Goal: Navigation & Orientation: Find specific page/section

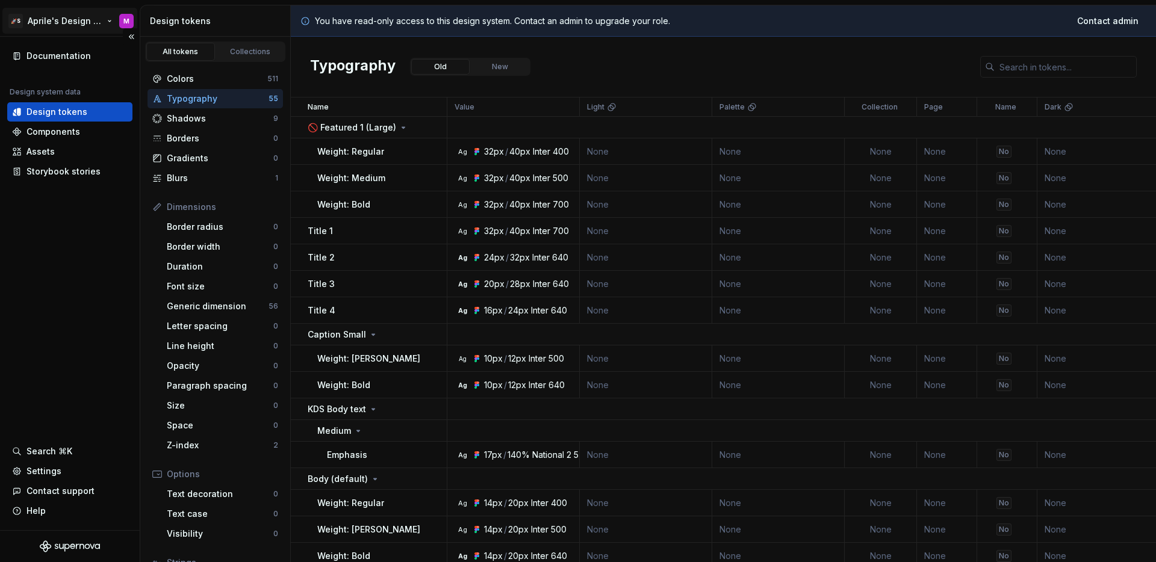
click at [57, 23] on html "🚀S Aprile's Design System M Documentation Design system data Design tokens Comp…" at bounding box center [578, 281] width 1156 height 562
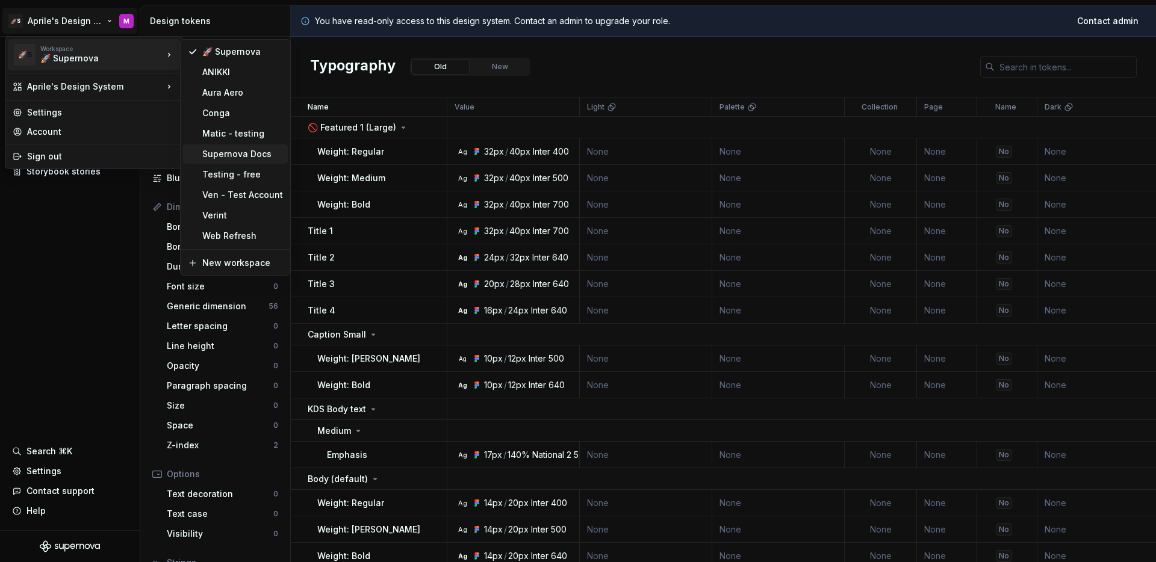
click at [232, 157] on div "Supernova Docs" at bounding box center [242, 154] width 81 height 12
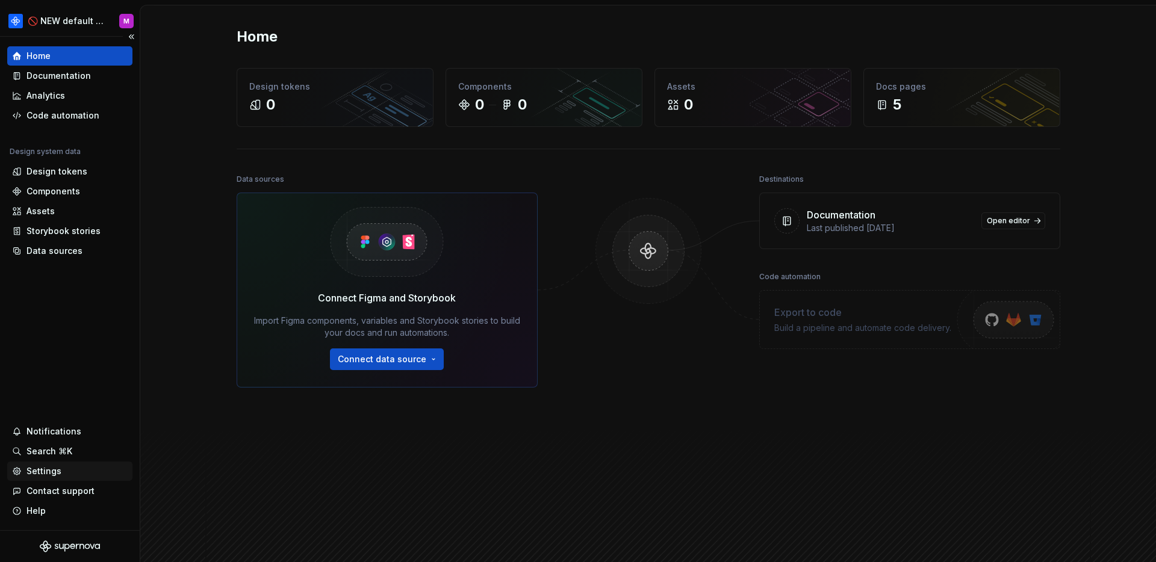
click at [51, 468] on div "Settings" at bounding box center [43, 471] width 35 height 12
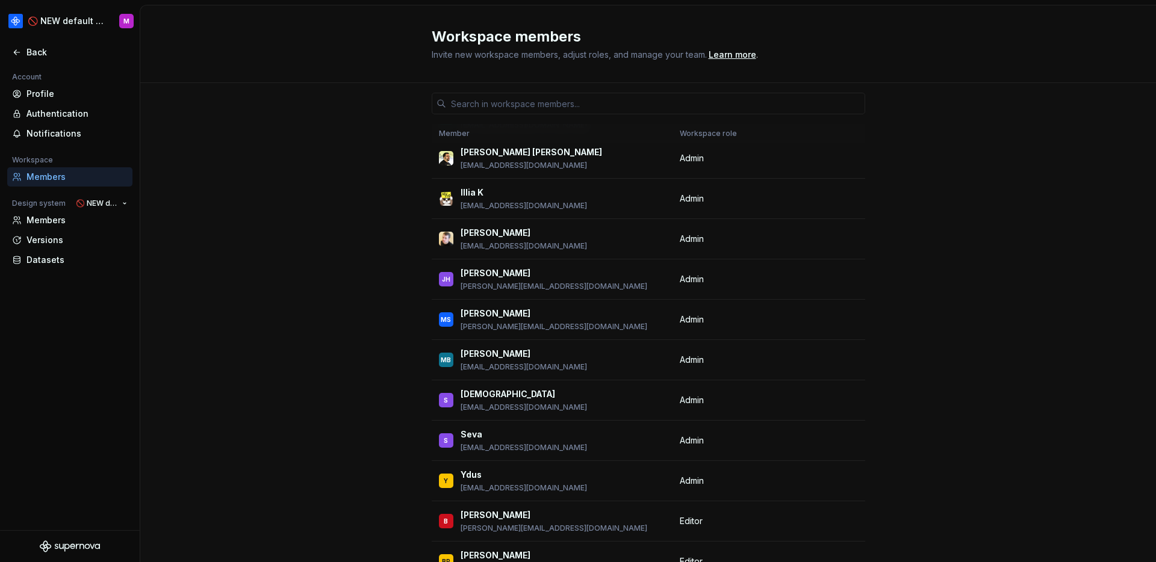
scroll to position [678, 0]
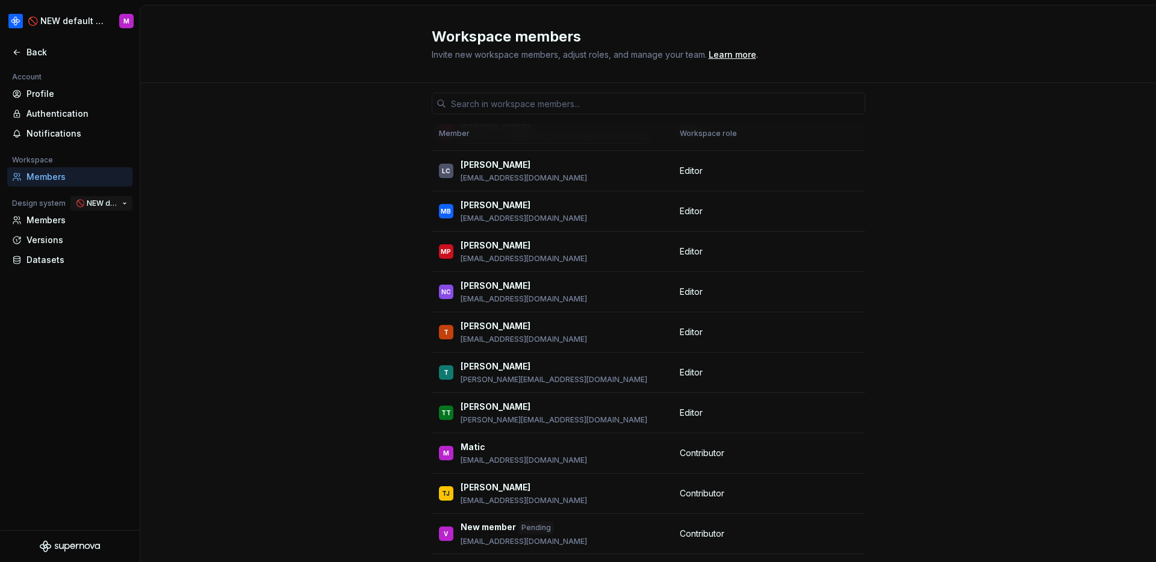
click at [108, 205] on span "🚫 NEW default docs content" at bounding box center [97, 204] width 42 height 10
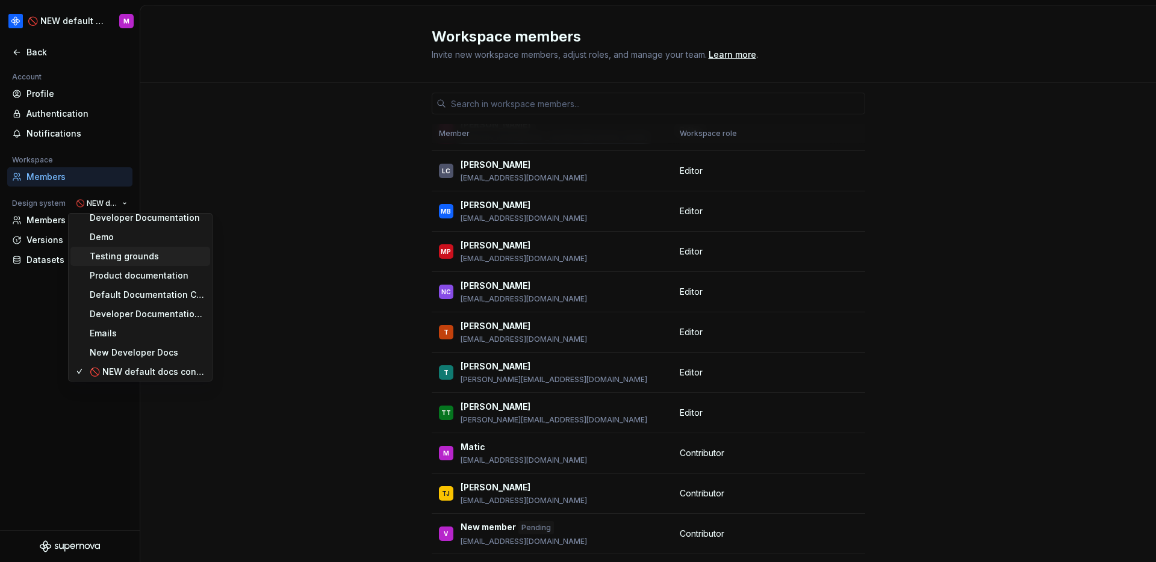
scroll to position [87, 0]
click at [28, 296] on div "Account Profile Authentication Notifications Workspace Members Design system 🚫 …" at bounding box center [70, 300] width 140 height 461
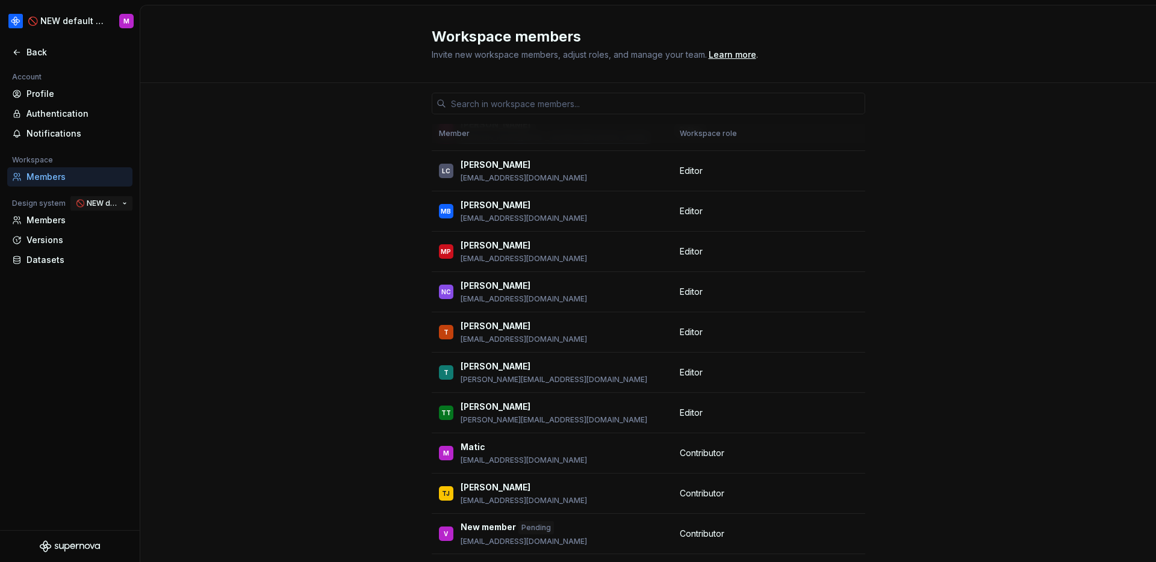
click at [91, 204] on span "🚫 NEW default docs content" at bounding box center [97, 204] width 42 height 10
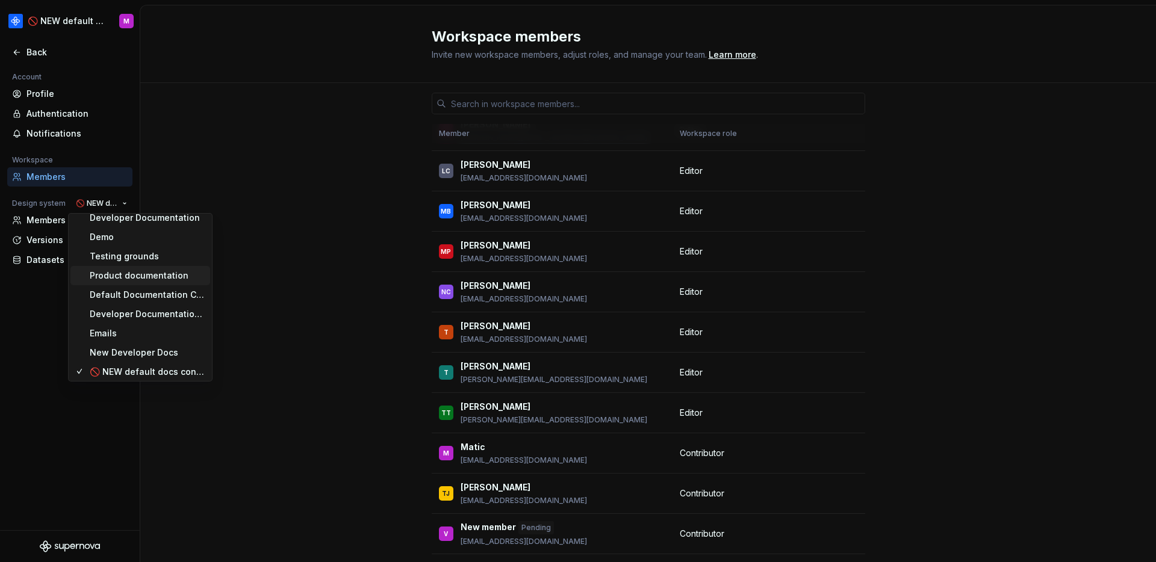
scroll to position [0, 0]
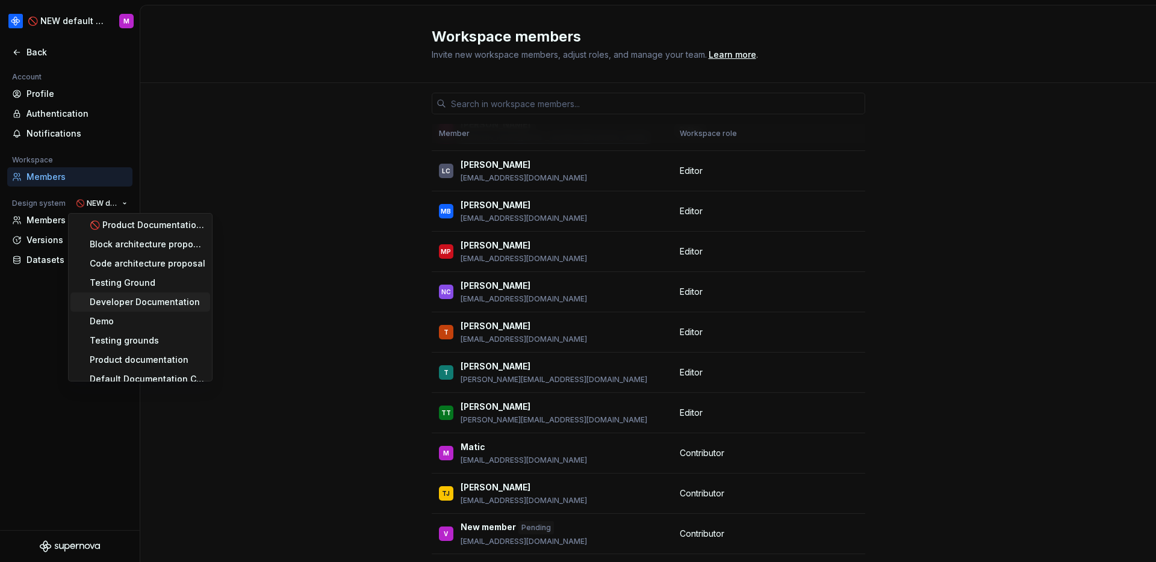
click at [141, 301] on div "Developer Documentation" at bounding box center [145, 302] width 110 height 12
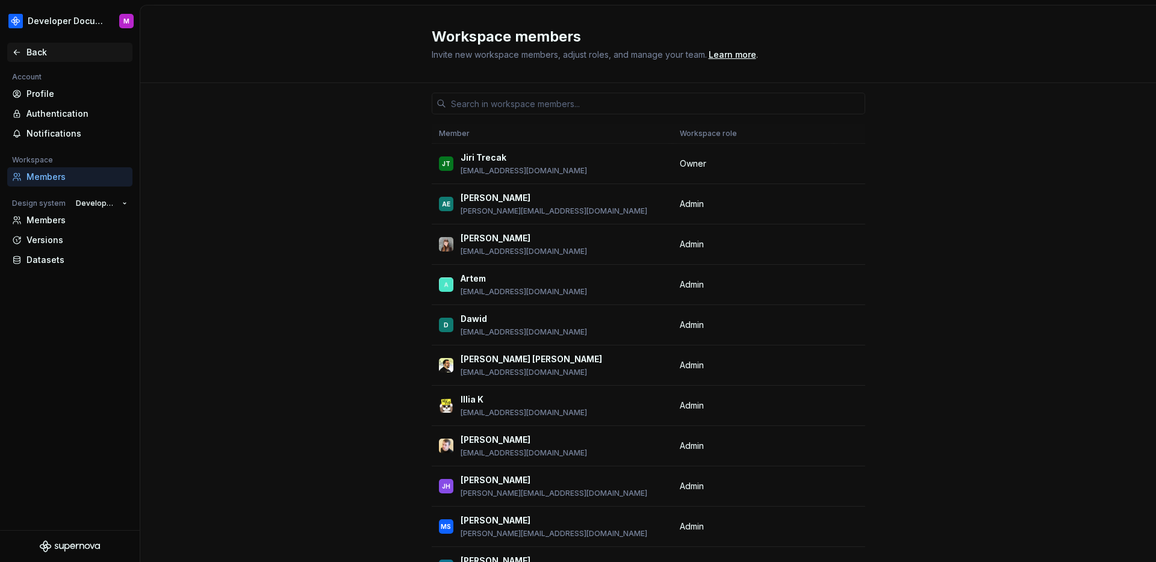
click at [23, 55] on div "Back" at bounding box center [70, 52] width 116 height 12
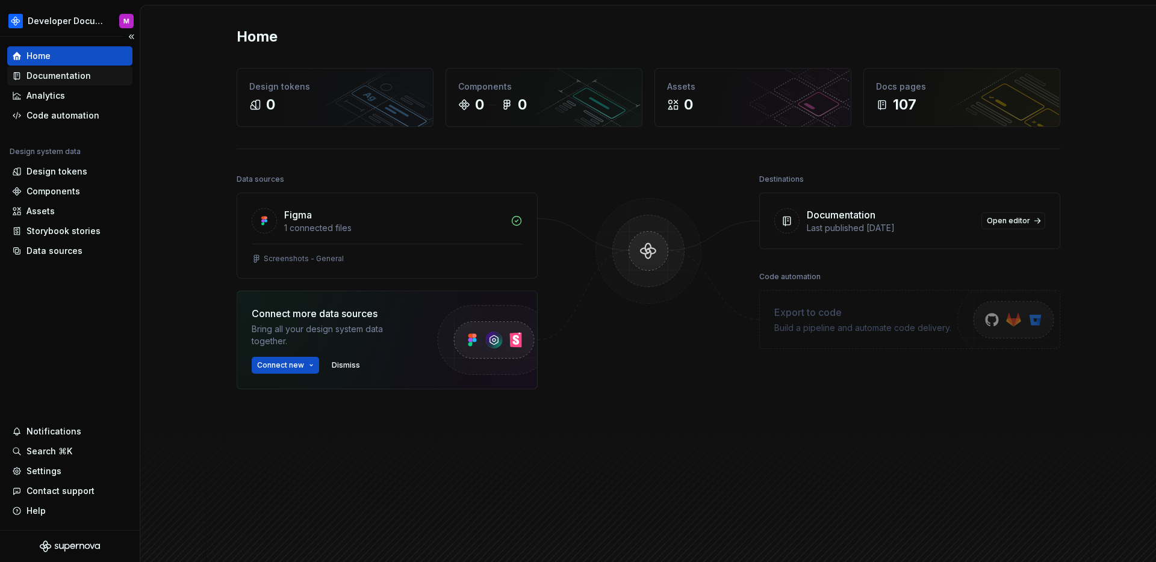
click at [75, 78] on div "Documentation" at bounding box center [58, 76] width 64 height 12
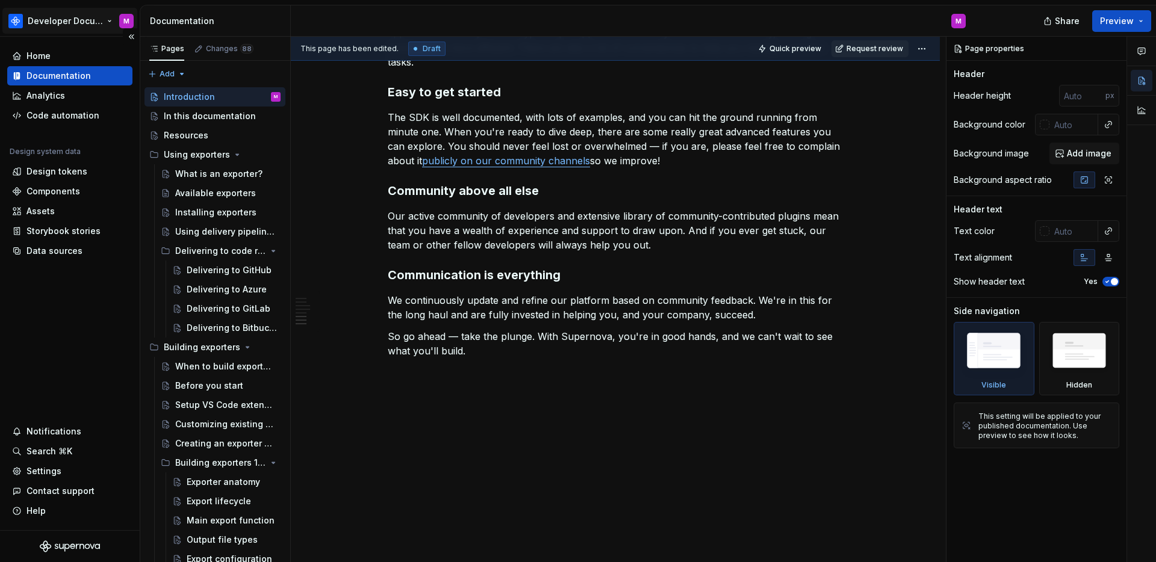
click at [57, 22] on html "Developer Documentation M Home Documentation Analytics Code automation Design s…" at bounding box center [578, 281] width 1156 height 562
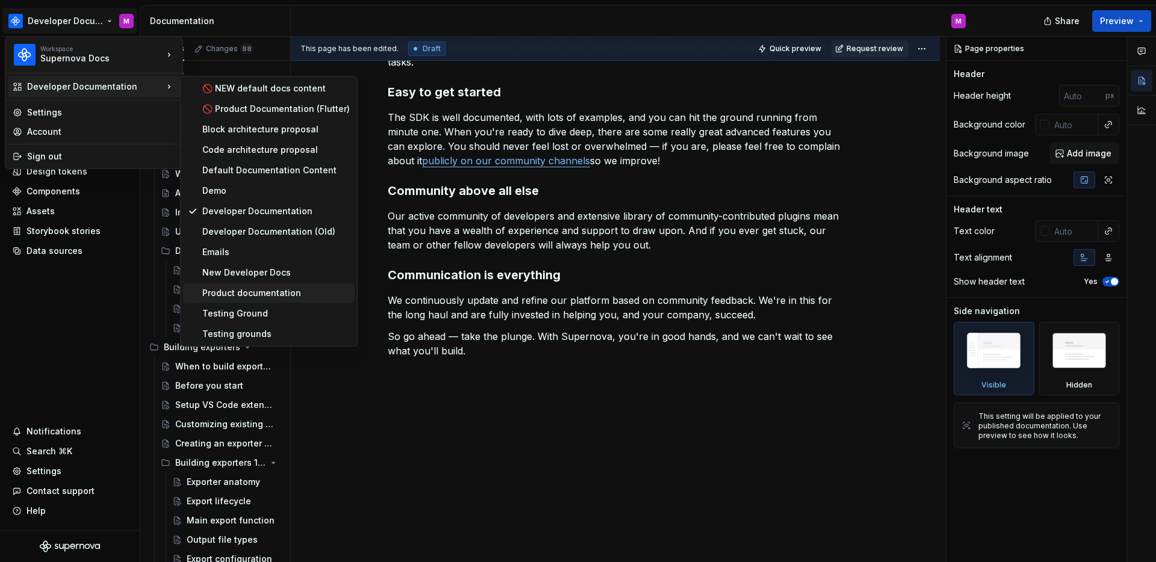
click at [243, 297] on div "Product documentation" at bounding box center [275, 293] width 147 height 12
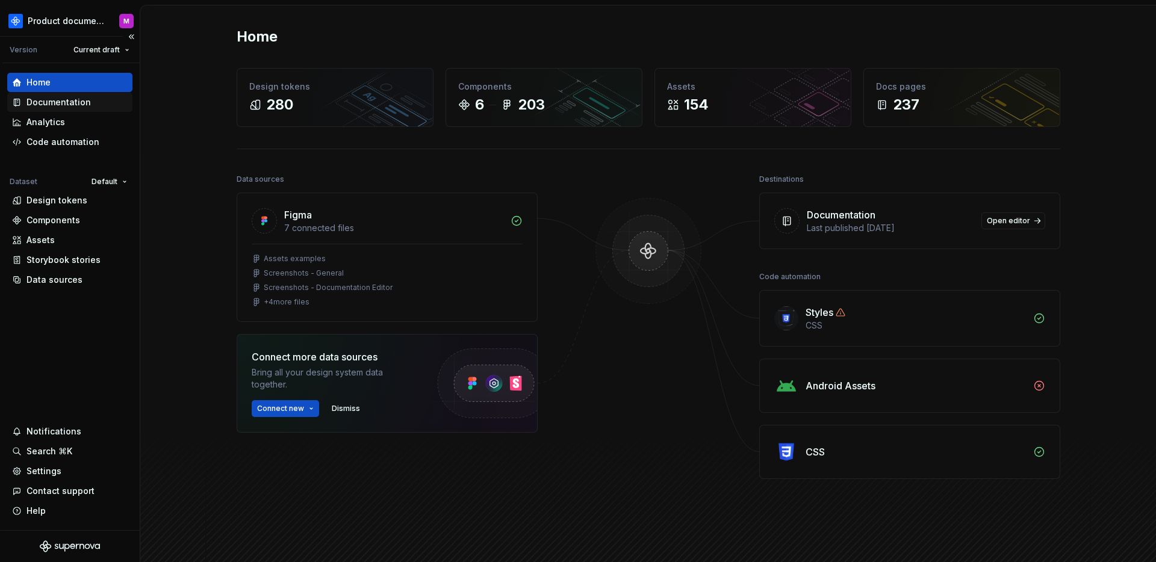
click at [82, 104] on div "Documentation" at bounding box center [58, 102] width 64 height 12
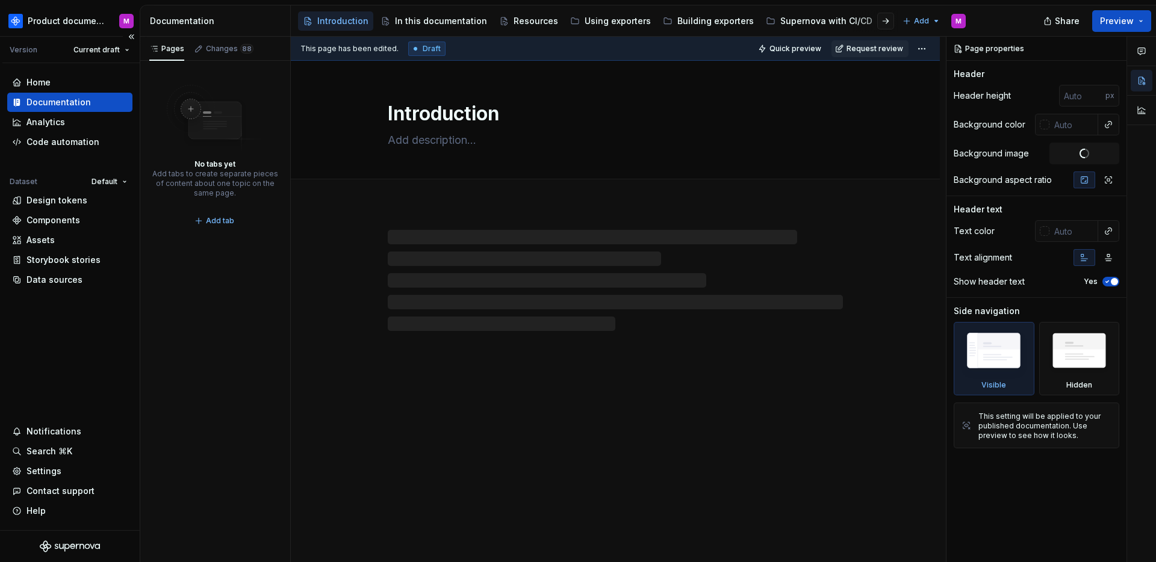
type textarea "*"
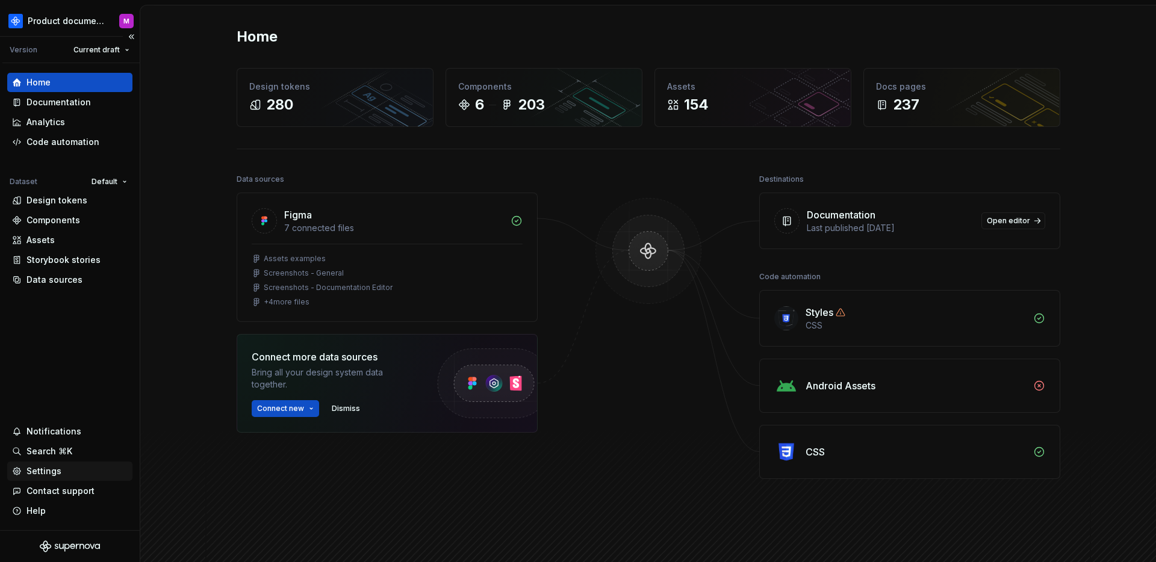
click at [48, 473] on div "Settings" at bounding box center [43, 471] width 35 height 12
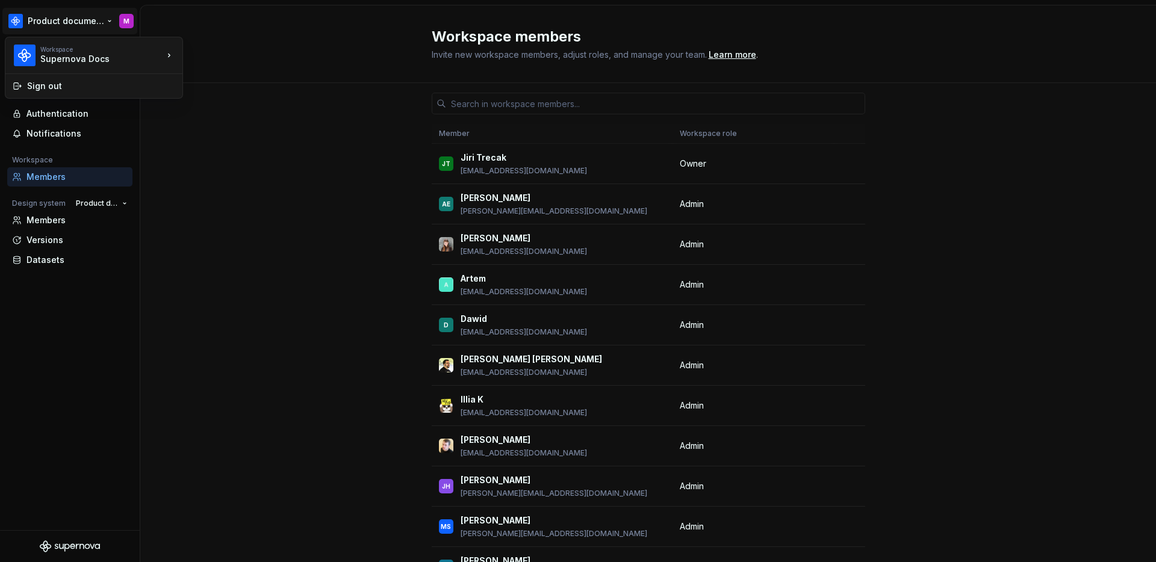
click at [45, 26] on html "Product documentation M Back Account Profile Authentication Notifications Works…" at bounding box center [578, 281] width 1156 height 562
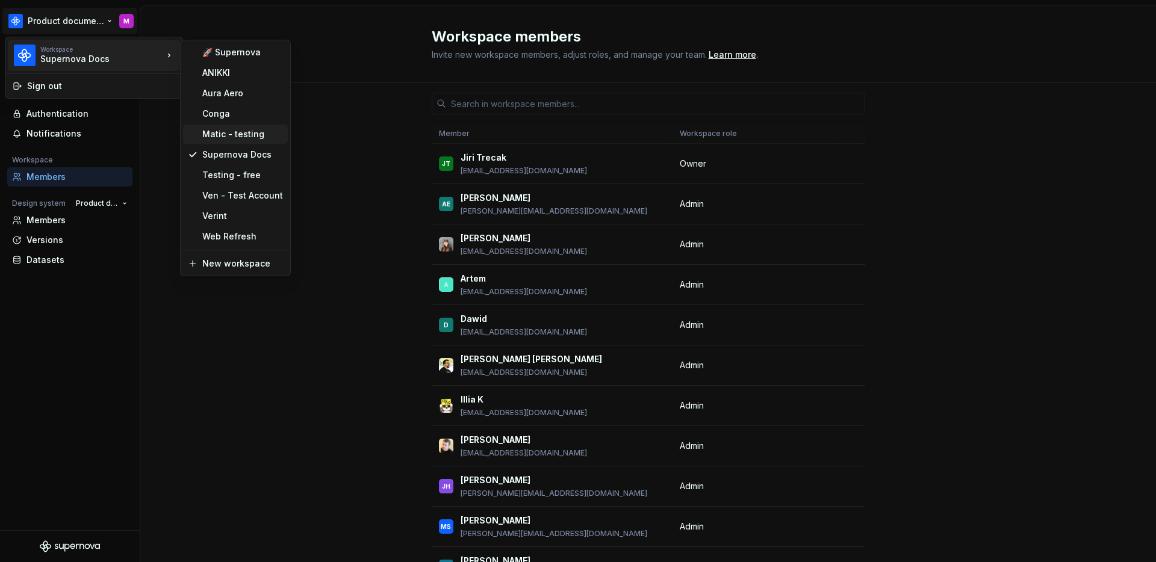
click at [224, 136] on div "Matic - testing" at bounding box center [242, 134] width 81 height 12
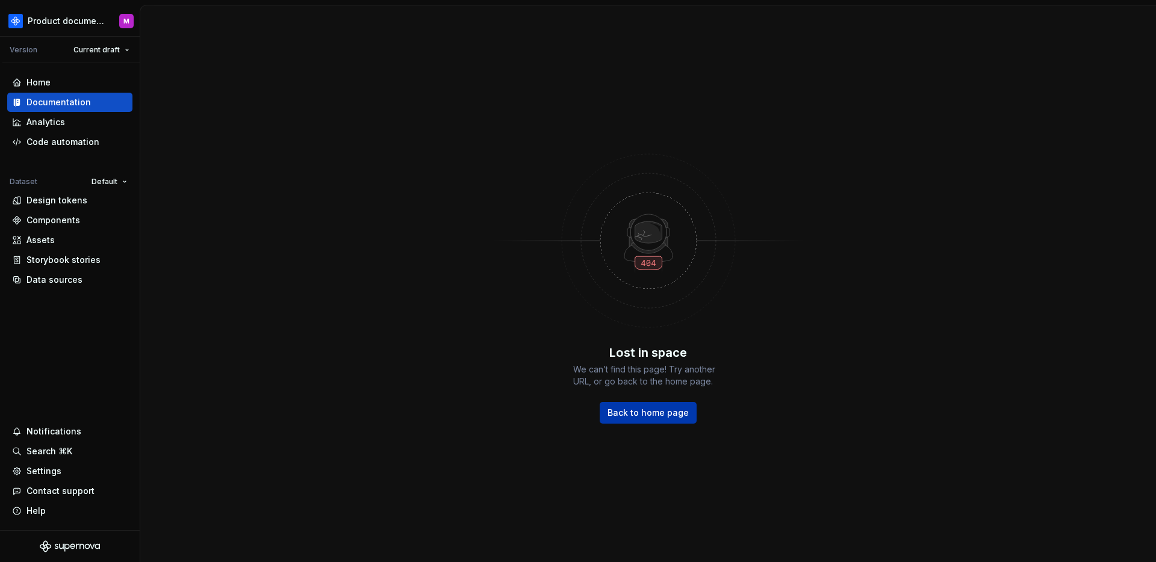
click at [650, 420] on link "Back to home page" at bounding box center [648, 413] width 97 height 22
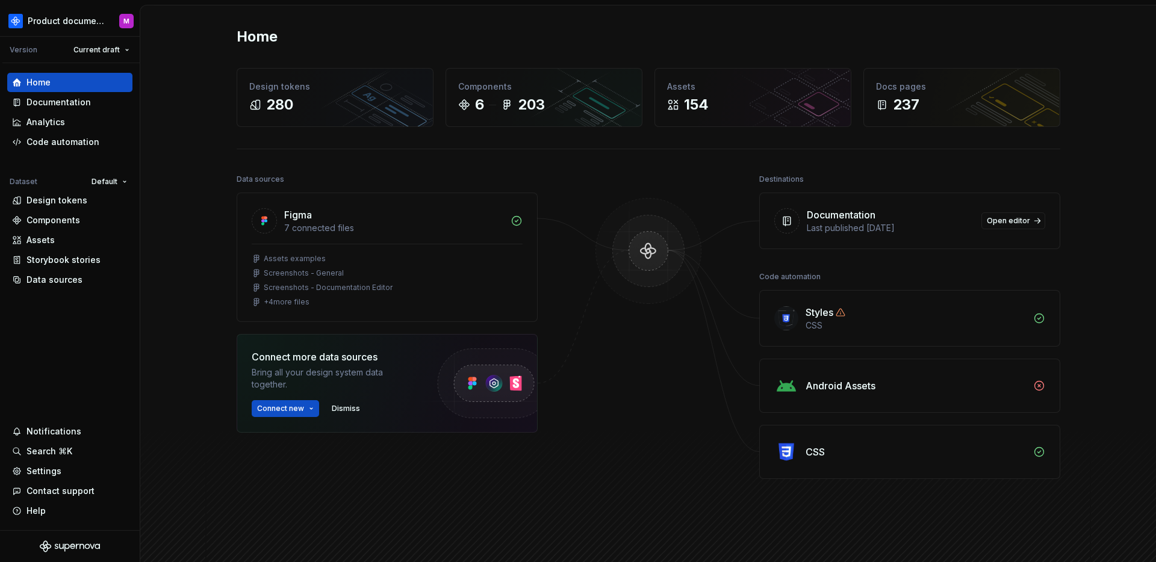
click at [641, 34] on div "Home" at bounding box center [649, 36] width 824 height 19
